Goal: Task Accomplishment & Management: Use online tool/utility

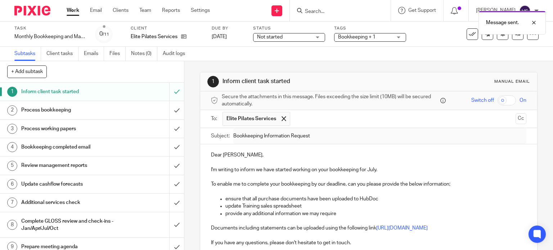
scroll to position [72, 0]
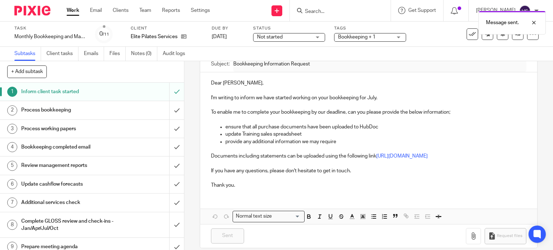
click at [67, 14] on link "Work" at bounding box center [73, 10] width 13 height 7
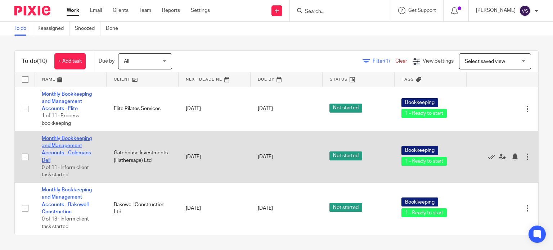
click at [77, 147] on link "Monthly Bookkeeping and Management Accounts - Colemans Deli" at bounding box center [67, 149] width 50 height 27
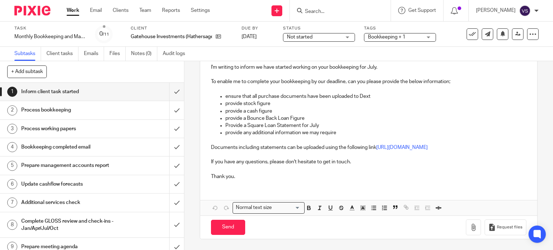
scroll to position [109, 0]
click at [228, 233] on input "Send" at bounding box center [228, 227] width 34 height 15
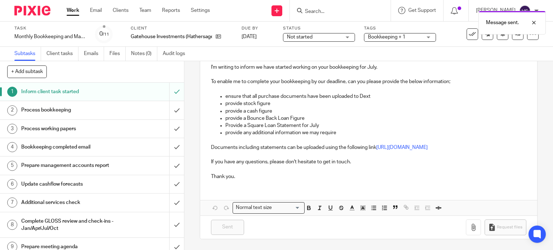
type input "Sent"
click at [67, 10] on link "Work" at bounding box center [73, 10] width 13 height 7
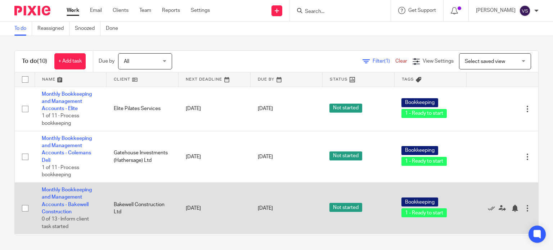
scroll to position [36, 0]
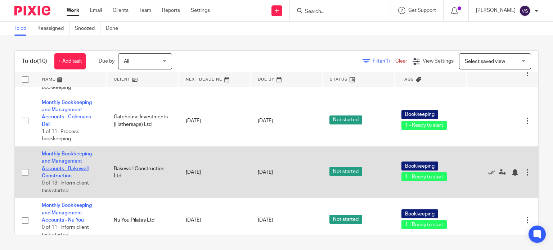
click at [60, 160] on link "Monthly Bookkeeping and Management Accounts - Bakewell Construction" at bounding box center [67, 165] width 50 height 27
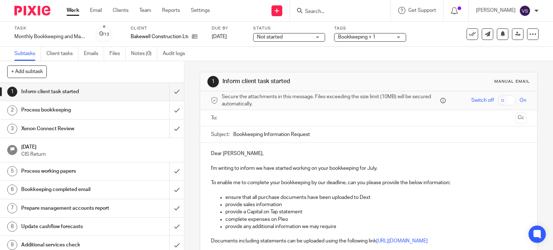
click at [258, 115] on input "text" at bounding box center [368, 118] width 288 height 8
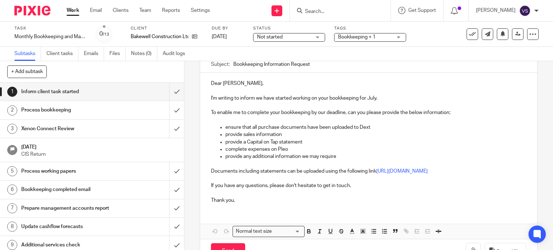
scroll to position [102, 0]
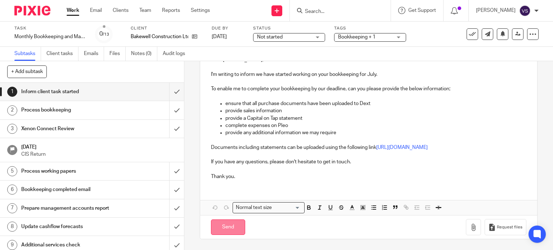
click at [226, 225] on input "Send" at bounding box center [228, 227] width 34 height 15
type input "Sent"
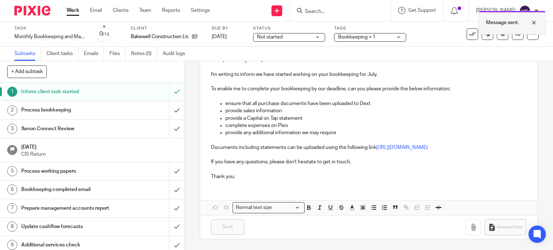
click at [536, 23] on div at bounding box center [528, 22] width 19 height 9
click at [68, 12] on link "Work" at bounding box center [73, 10] width 13 height 7
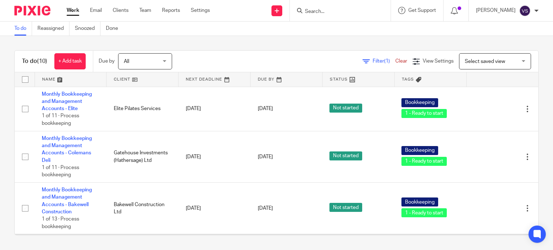
scroll to position [108, 0]
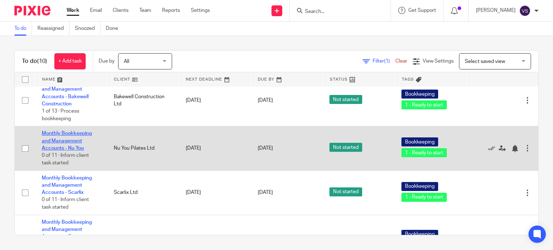
click at [68, 136] on link "Monthly Bookkeeping and Management Accounts - Nu You" at bounding box center [67, 141] width 50 height 20
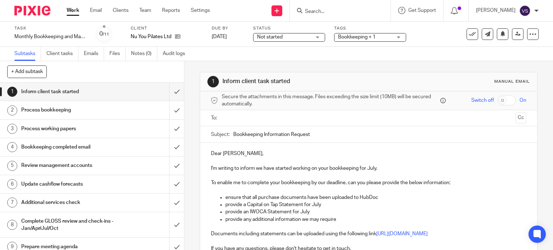
click at [253, 116] on input "text" at bounding box center [368, 118] width 288 height 8
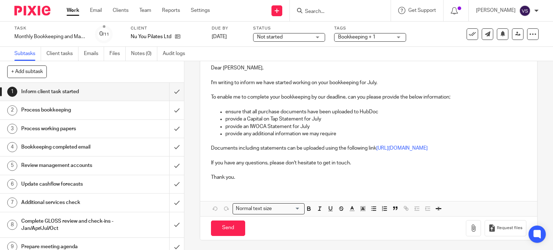
scroll to position [94, 0]
click at [235, 225] on input "Send" at bounding box center [228, 227] width 34 height 15
type input "Sent"
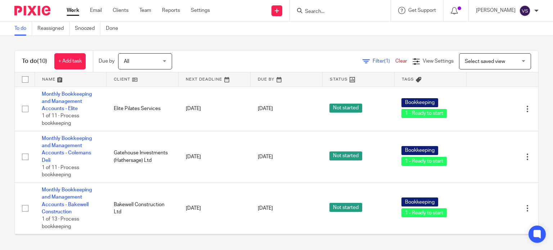
scroll to position [108, 0]
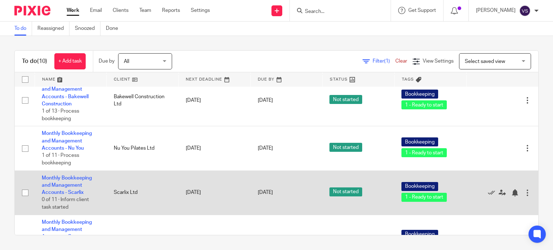
click at [66, 183] on td "Monthly Bookkeeping and Management Accounts - Scarlix 0 of 11 · Inform client t…" at bounding box center [71, 193] width 72 height 44
click at [67, 179] on link "Monthly Bookkeeping and Management Accounts - Scarlix" at bounding box center [67, 186] width 50 height 20
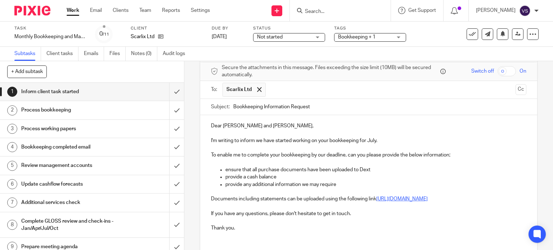
scroll to position [72, 0]
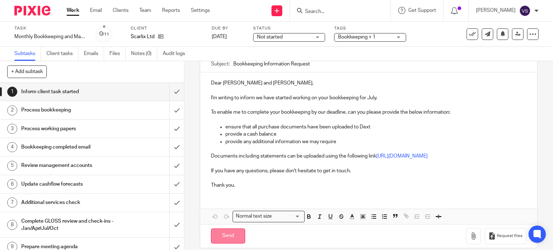
click at [220, 244] on input "Send" at bounding box center [228, 236] width 34 height 15
type input "Sent"
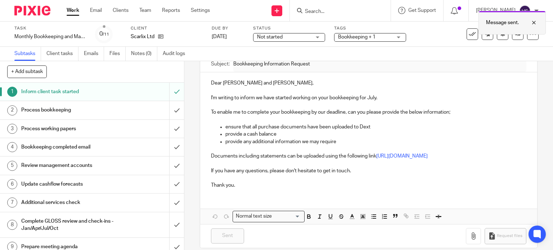
click at [537, 23] on div at bounding box center [528, 22] width 19 height 9
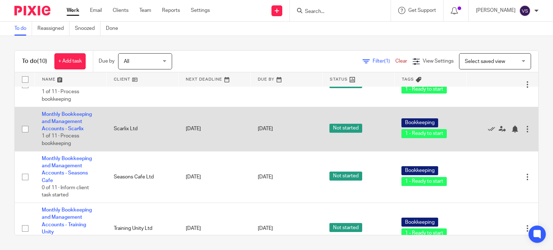
scroll to position [216, 0]
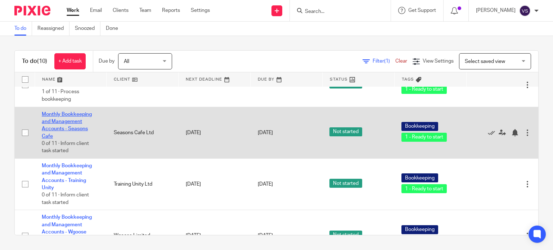
click at [59, 122] on link "Monthly Bookkeeping and Management Accounts - Seasons Cafe" at bounding box center [67, 125] width 50 height 27
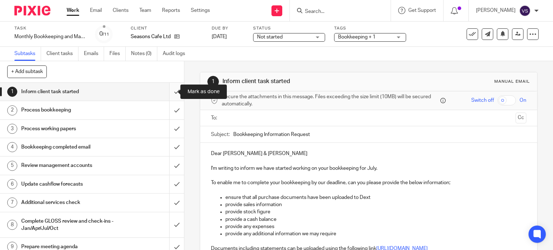
click at [171, 93] on input "submit" at bounding box center [92, 92] width 184 height 18
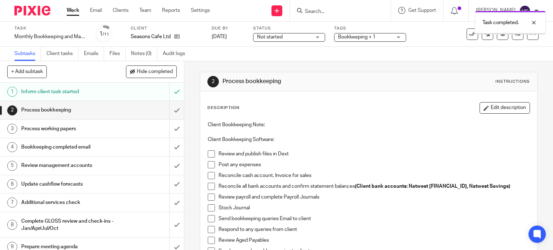
click at [46, 26] on label "Task" at bounding box center [50, 29] width 72 height 6
click at [41, 36] on div "Monthly Bookkeeping and Management Accounts - Seasons Cafe Save Monthly Bookkee…" at bounding box center [50, 36] width 72 height 7
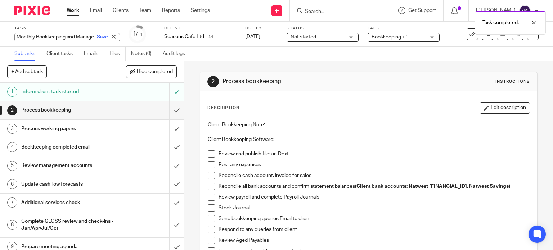
click at [72, 14] on link "Work" at bounding box center [73, 10] width 13 height 7
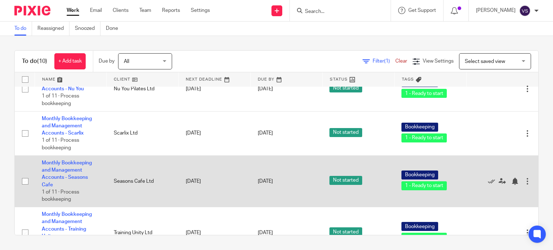
scroll to position [180, 0]
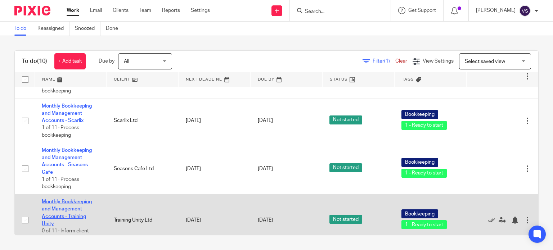
click at [71, 210] on link "Monthly Bookkeeping and Management Accounts - Training Unity" at bounding box center [67, 212] width 50 height 27
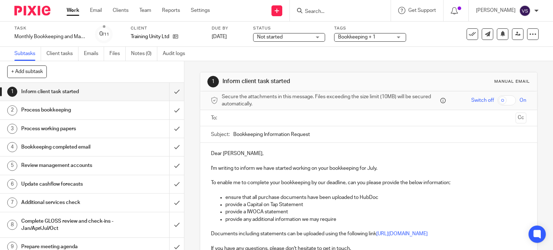
click at [242, 121] on input "text" at bounding box center [368, 118] width 288 height 8
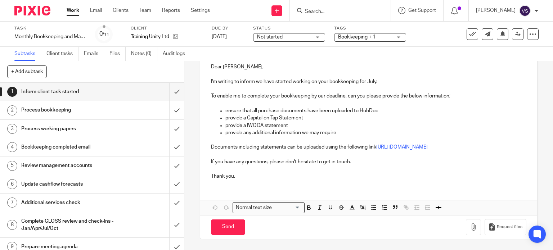
scroll to position [94, 0]
click at [222, 229] on input "Send" at bounding box center [228, 227] width 34 height 15
type input "Sent"
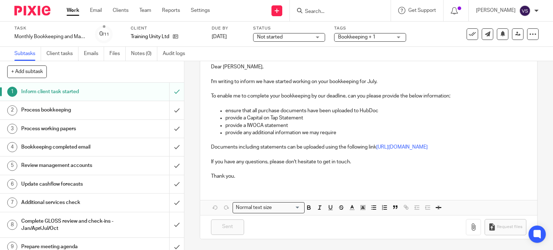
click at [66, 11] on div "Work Email Clients Team Reports Settings Work Email Clients Team Reports Settin…" at bounding box center [139, 10] width 161 height 21
click at [71, 14] on link "Work" at bounding box center [73, 10] width 13 height 7
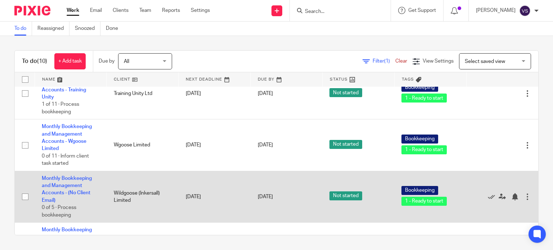
scroll to position [348, 0]
